Goal: Task Accomplishment & Management: Manage account settings

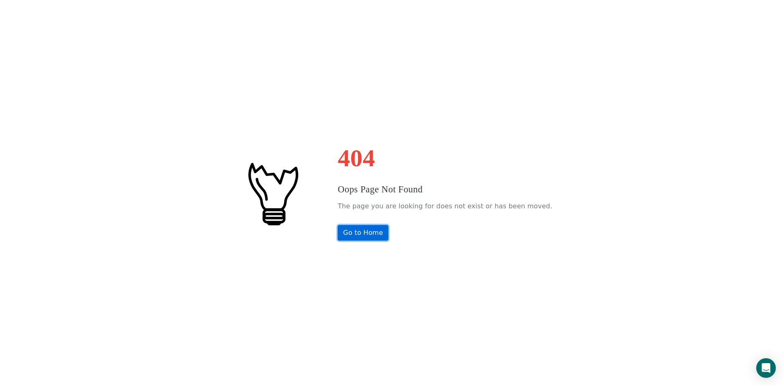
click at [389, 240] on link "Go to Home" at bounding box center [363, 233] width 51 height 16
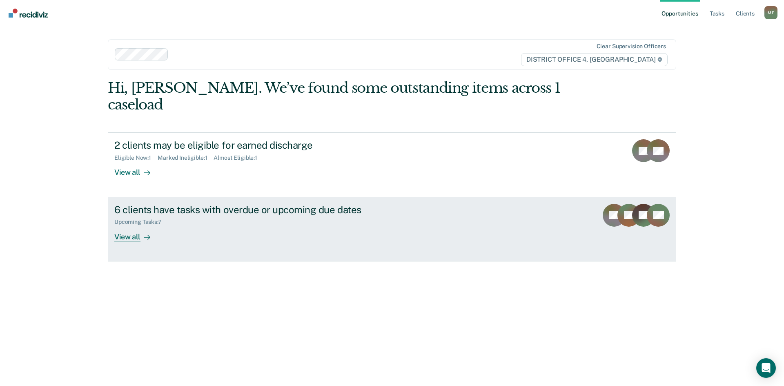
click at [224, 204] on div "6 clients have tasks with overdue or upcoming due dates" at bounding box center [257, 210] width 287 height 12
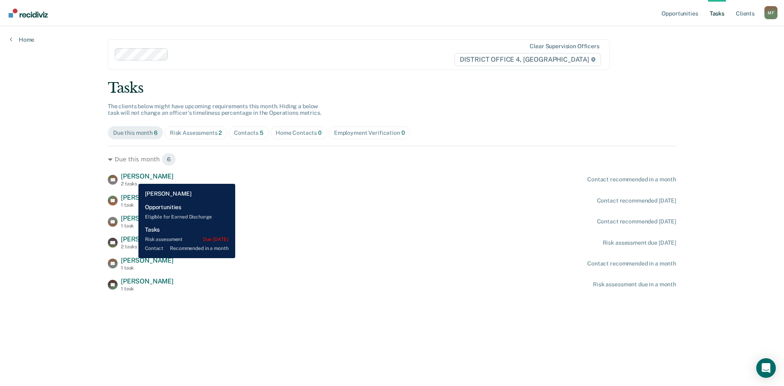
click at [132, 178] on span "[PERSON_NAME]" at bounding box center [147, 176] width 53 height 8
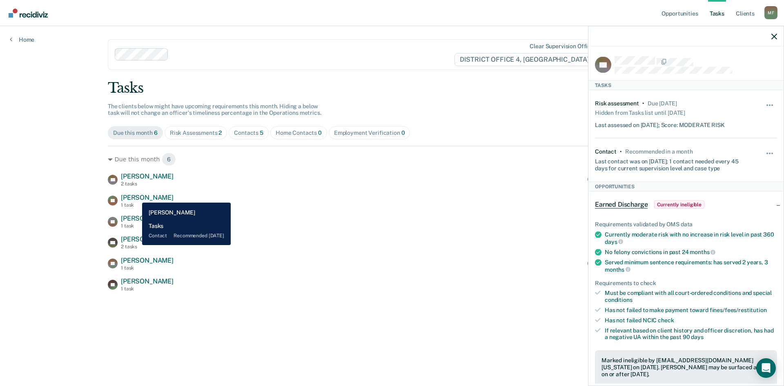
click at [136, 197] on span "[PERSON_NAME]" at bounding box center [147, 198] width 53 height 8
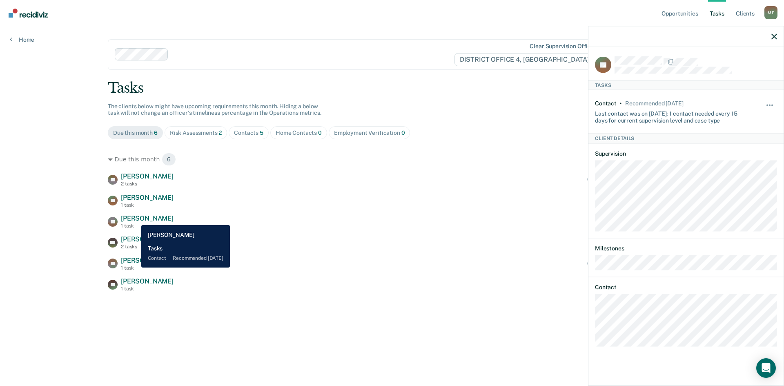
click at [135, 219] on span "[PERSON_NAME]" at bounding box center [147, 219] width 53 height 8
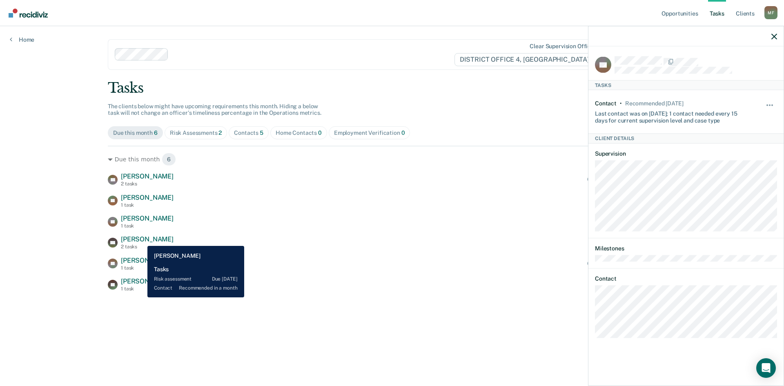
click at [141, 240] on span "[PERSON_NAME]" at bounding box center [147, 239] width 53 height 8
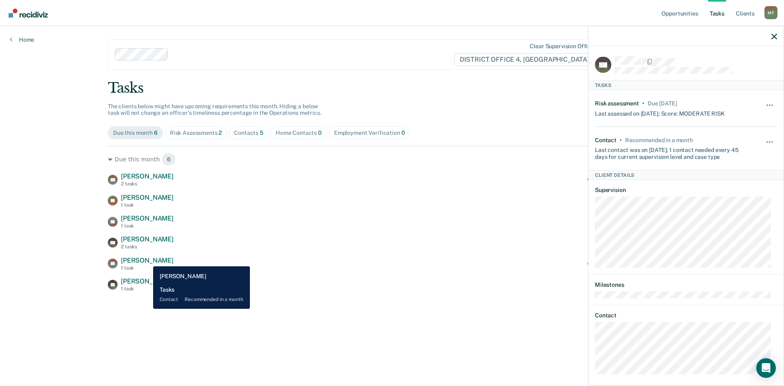
click at [147, 260] on span "[PERSON_NAME]" at bounding box center [147, 261] width 53 height 8
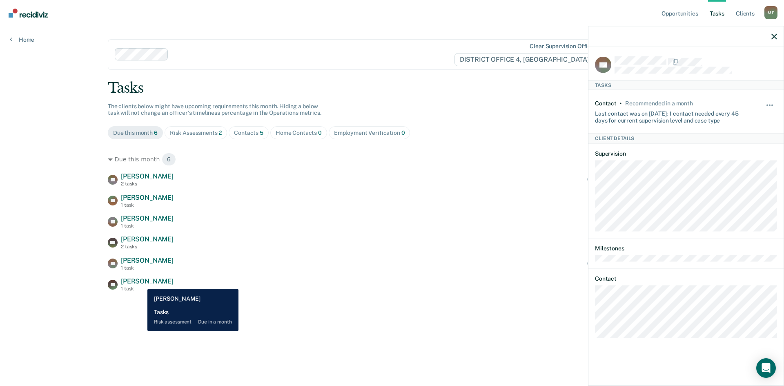
click at [141, 283] on span "[PERSON_NAME]" at bounding box center [147, 281] width 53 height 8
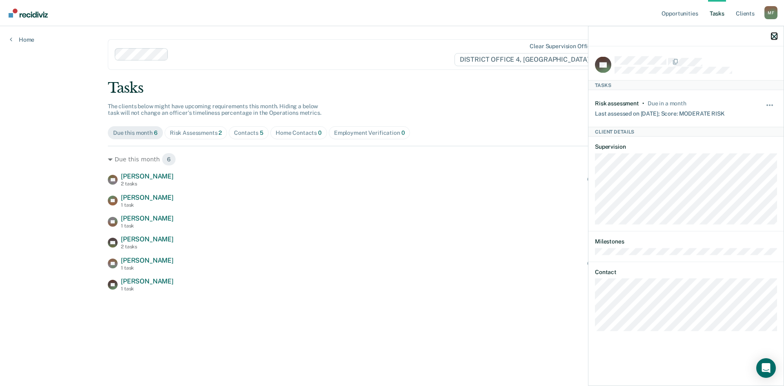
click at [774, 39] on icon "button" at bounding box center [775, 37] width 6 height 6
